Goal: Task Accomplishment & Management: Manage account settings

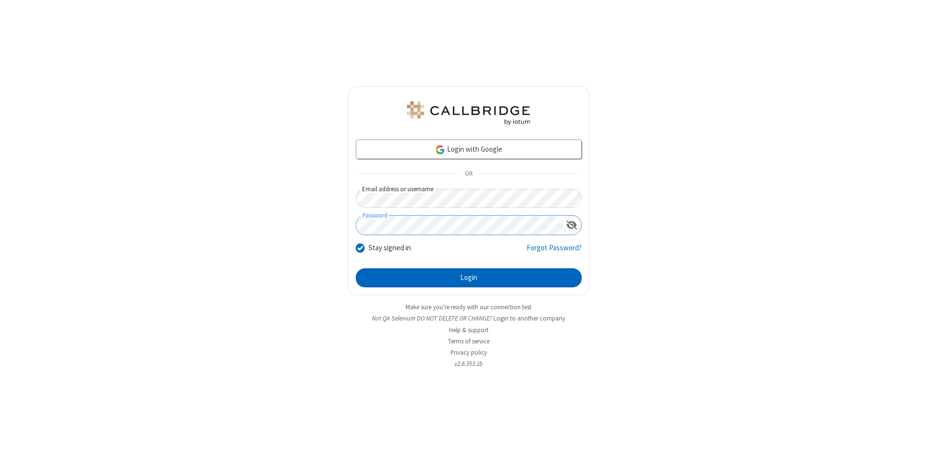
click at [469, 278] on button "Login" at bounding box center [469, 278] width 226 height 20
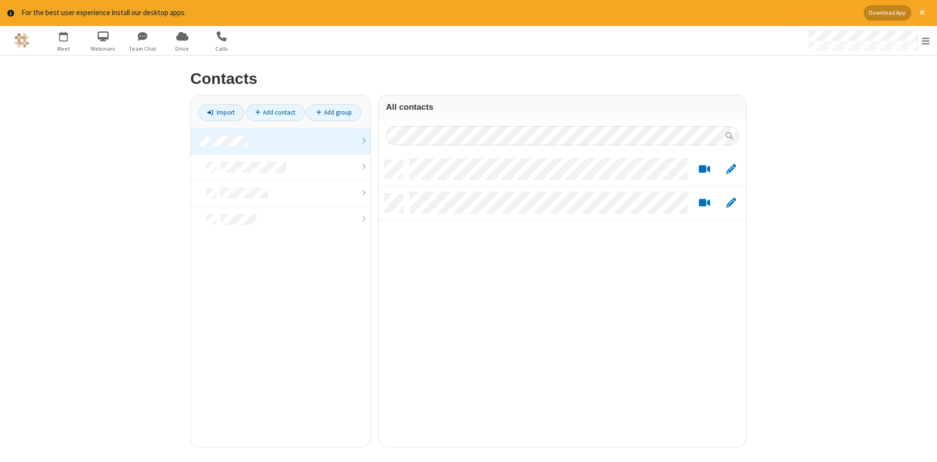
click at [281, 141] on link at bounding box center [281, 141] width 180 height 26
click at [275, 112] on link "Add contact" at bounding box center [275, 112] width 59 height 17
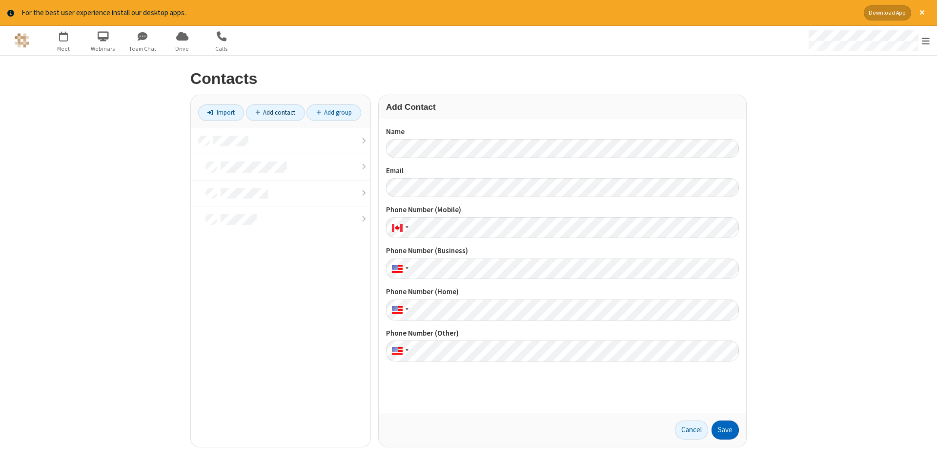
click at [725, 430] on button "Save" at bounding box center [725, 431] width 27 height 20
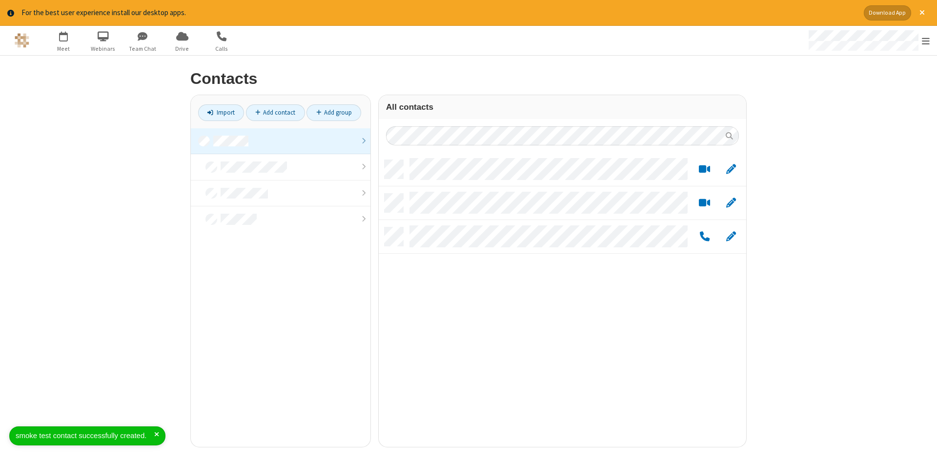
scroll to position [294, 368]
